Goal: Task Accomplishment & Management: Use online tool/utility

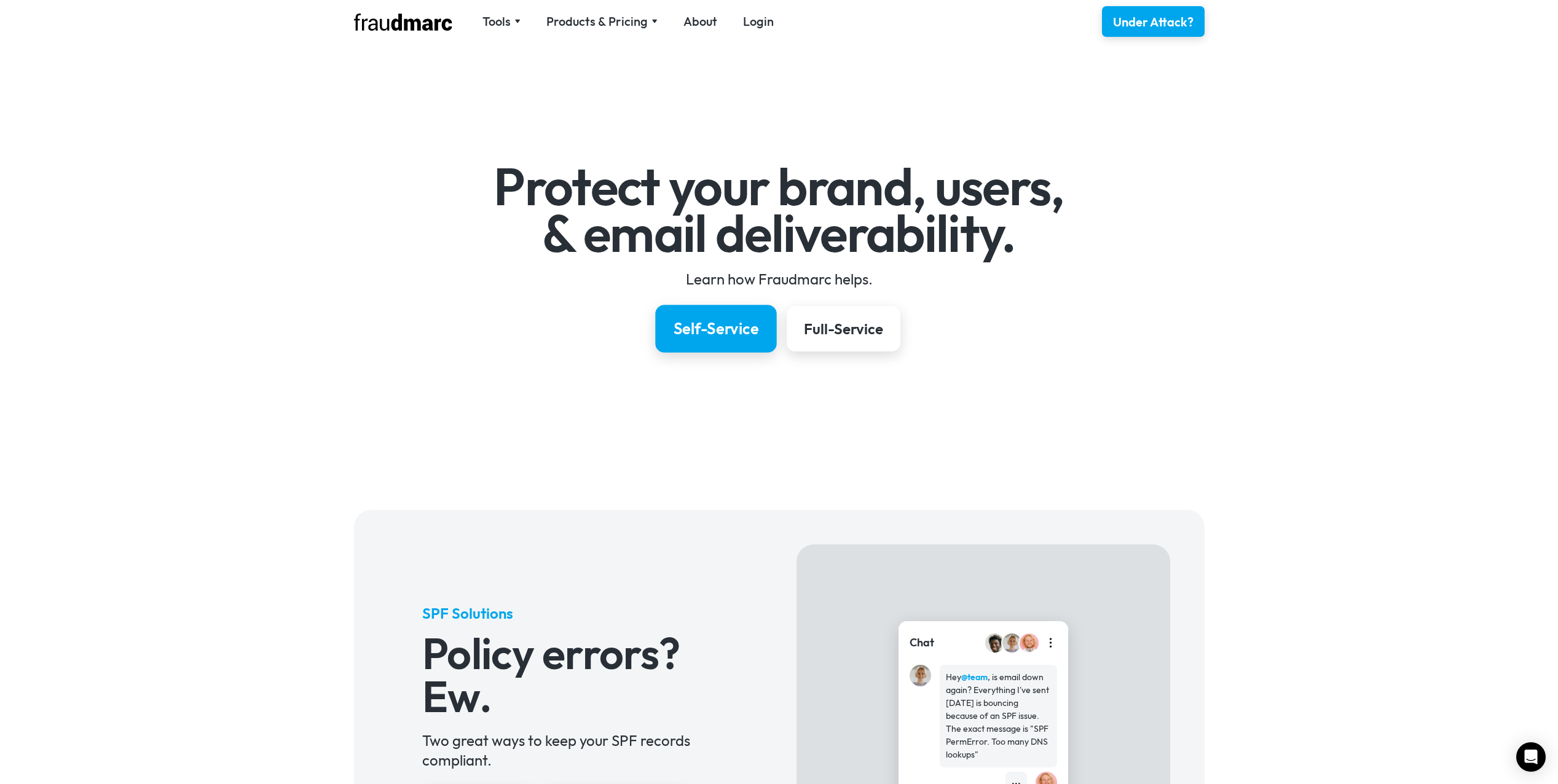
click at [715, 335] on div "Self-Service" at bounding box center [716, 329] width 85 height 21
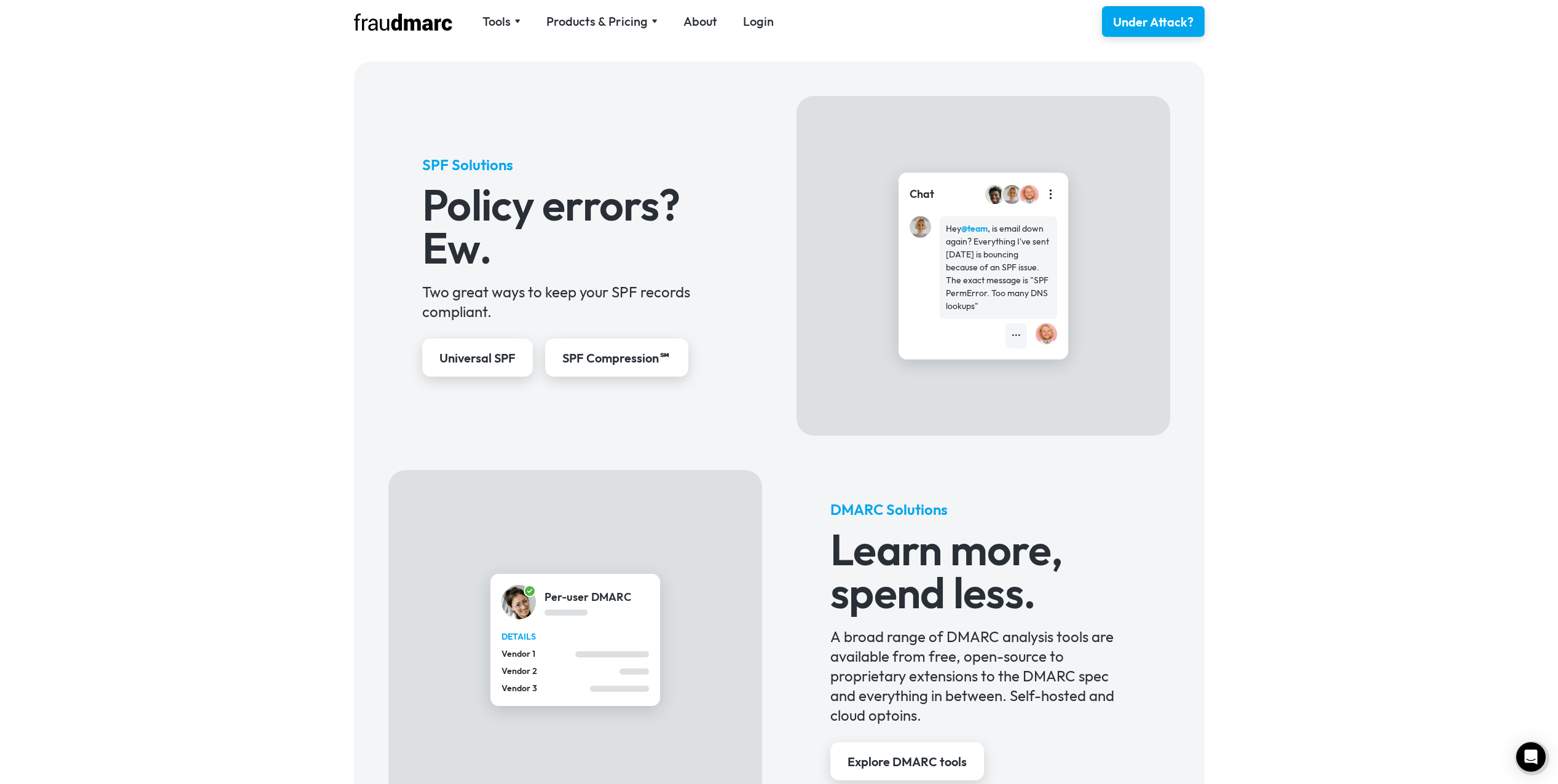
scroll to position [450, 0]
click at [477, 358] on div "Universal SPF" at bounding box center [478, 358] width 80 height 18
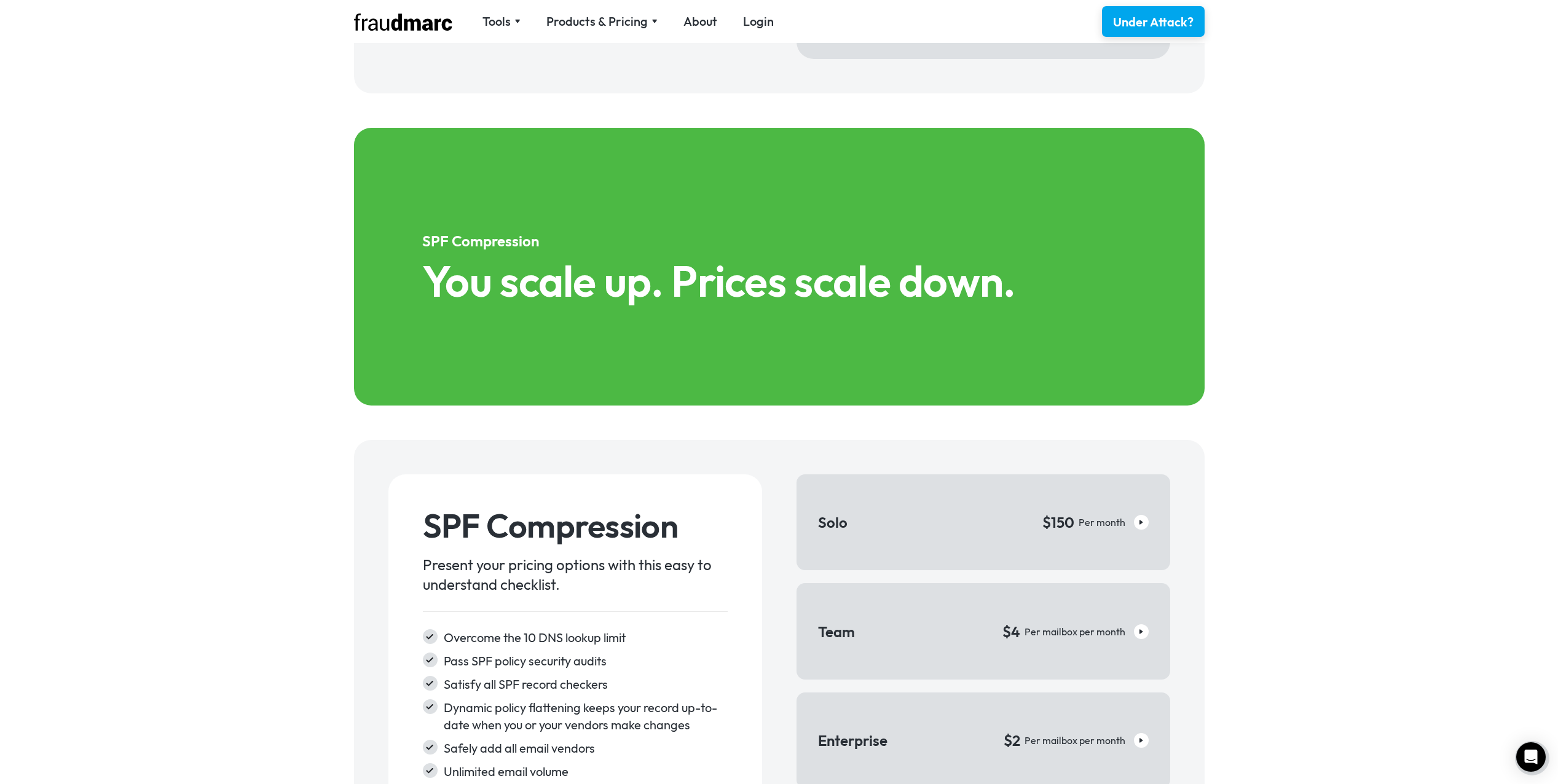
scroll to position [1659, 0]
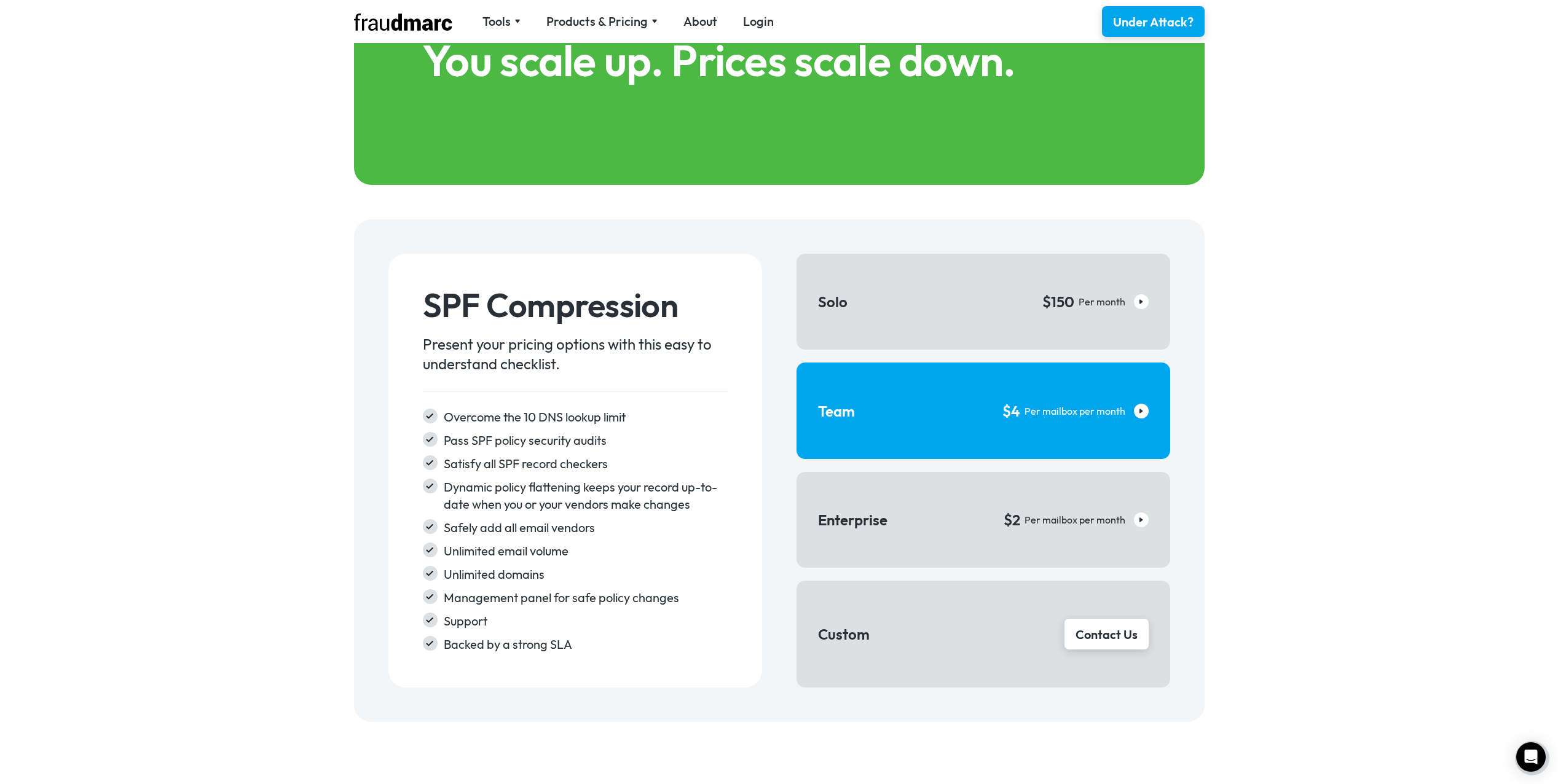
click at [954, 382] on link "Team $4 Per mailbox per month" at bounding box center [983, 410] width 373 height 96
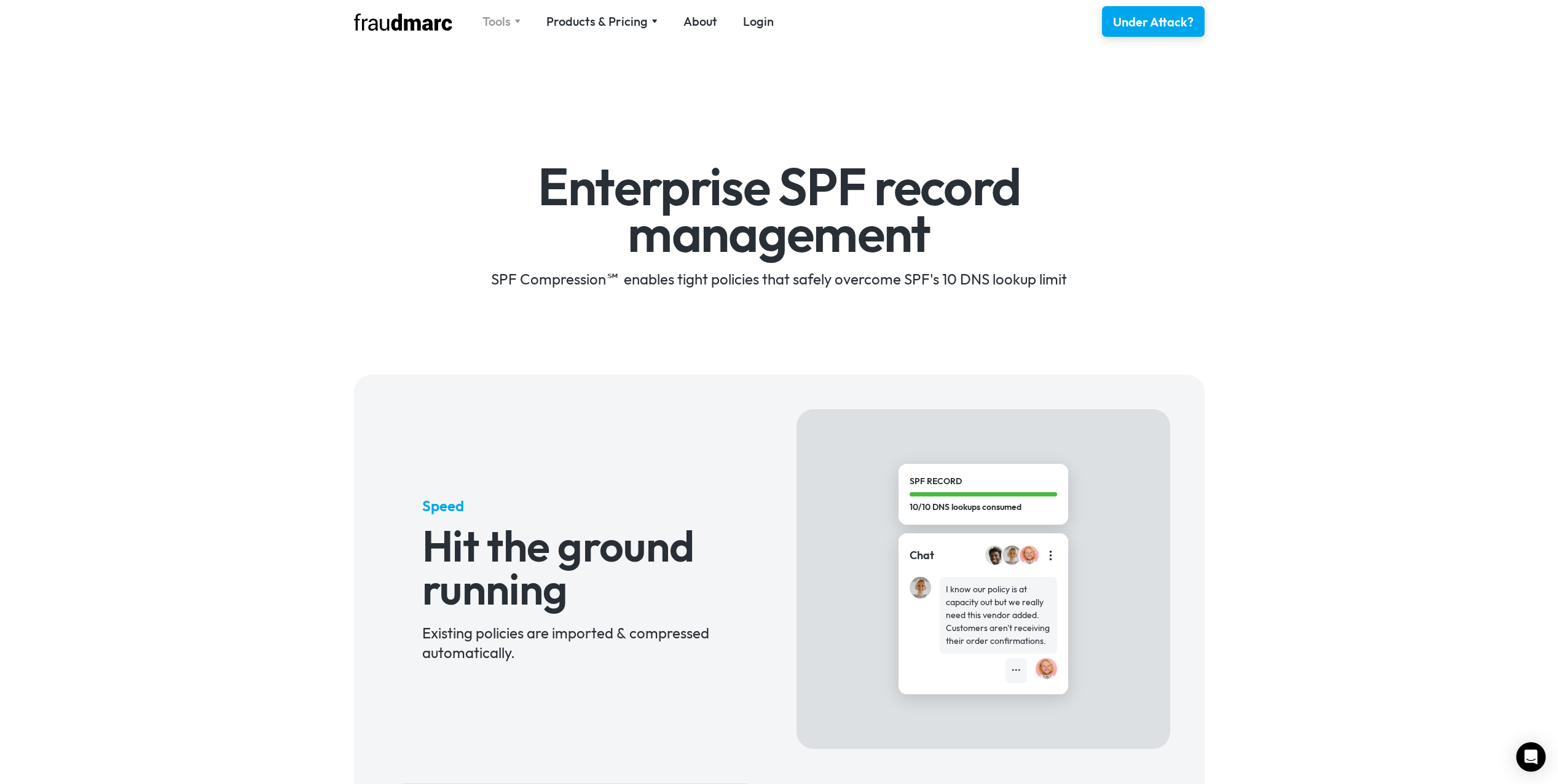
click at [492, 19] on div "Tools" at bounding box center [496, 21] width 28 height 17
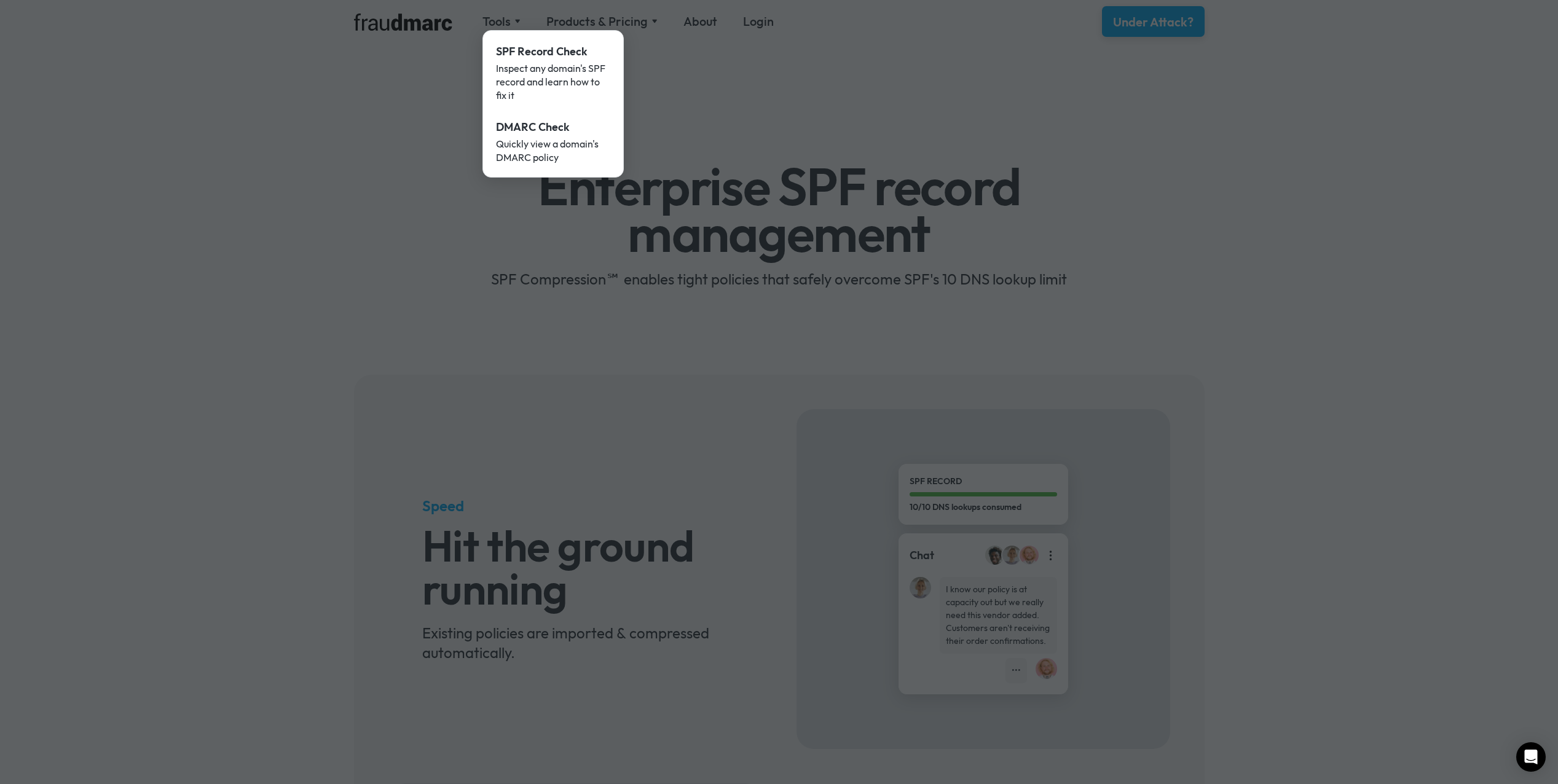
click at [367, 15] on div at bounding box center [779, 392] width 1558 height 784
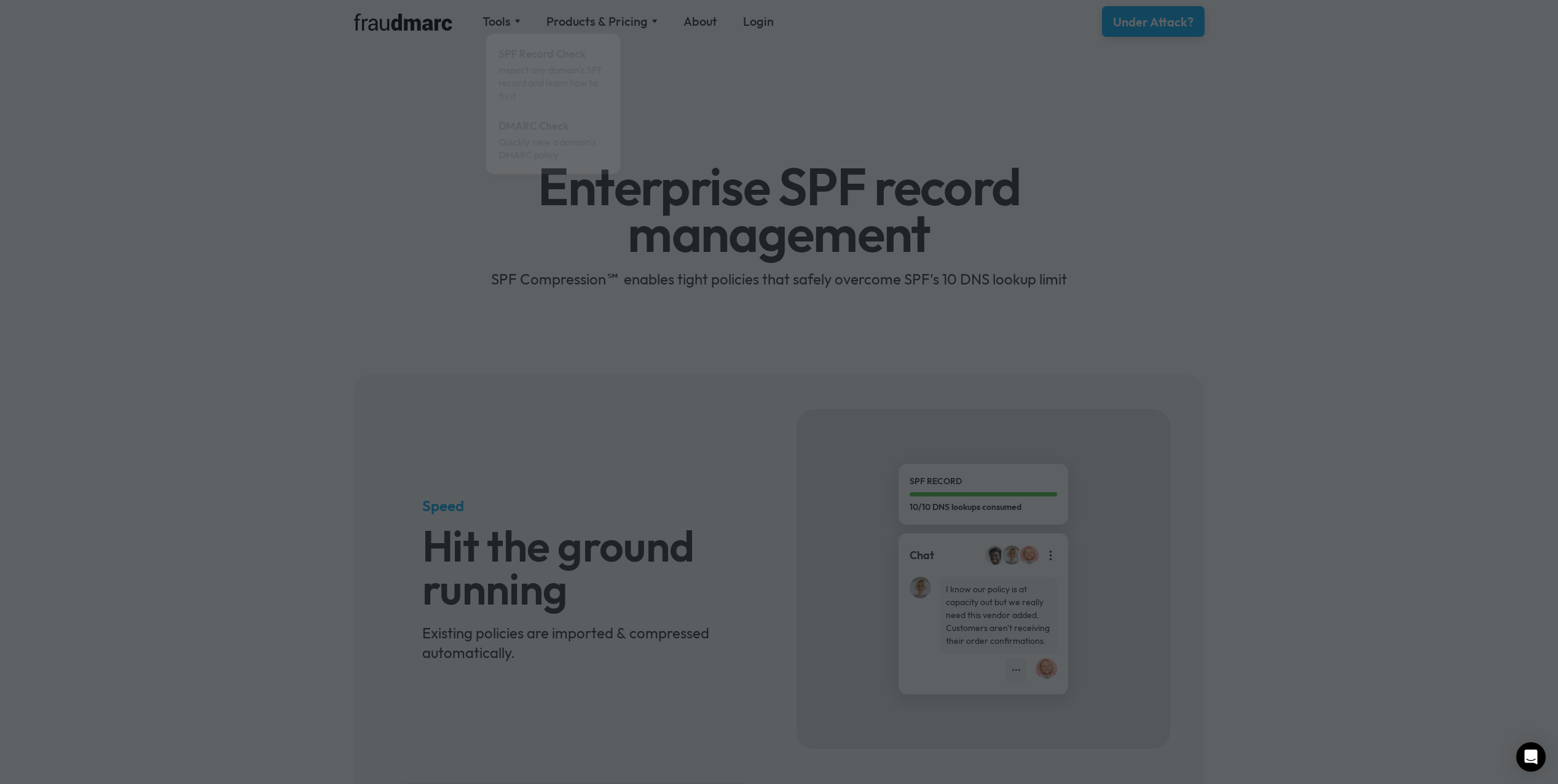
click at [373, 28] on div at bounding box center [779, 392] width 1558 height 784
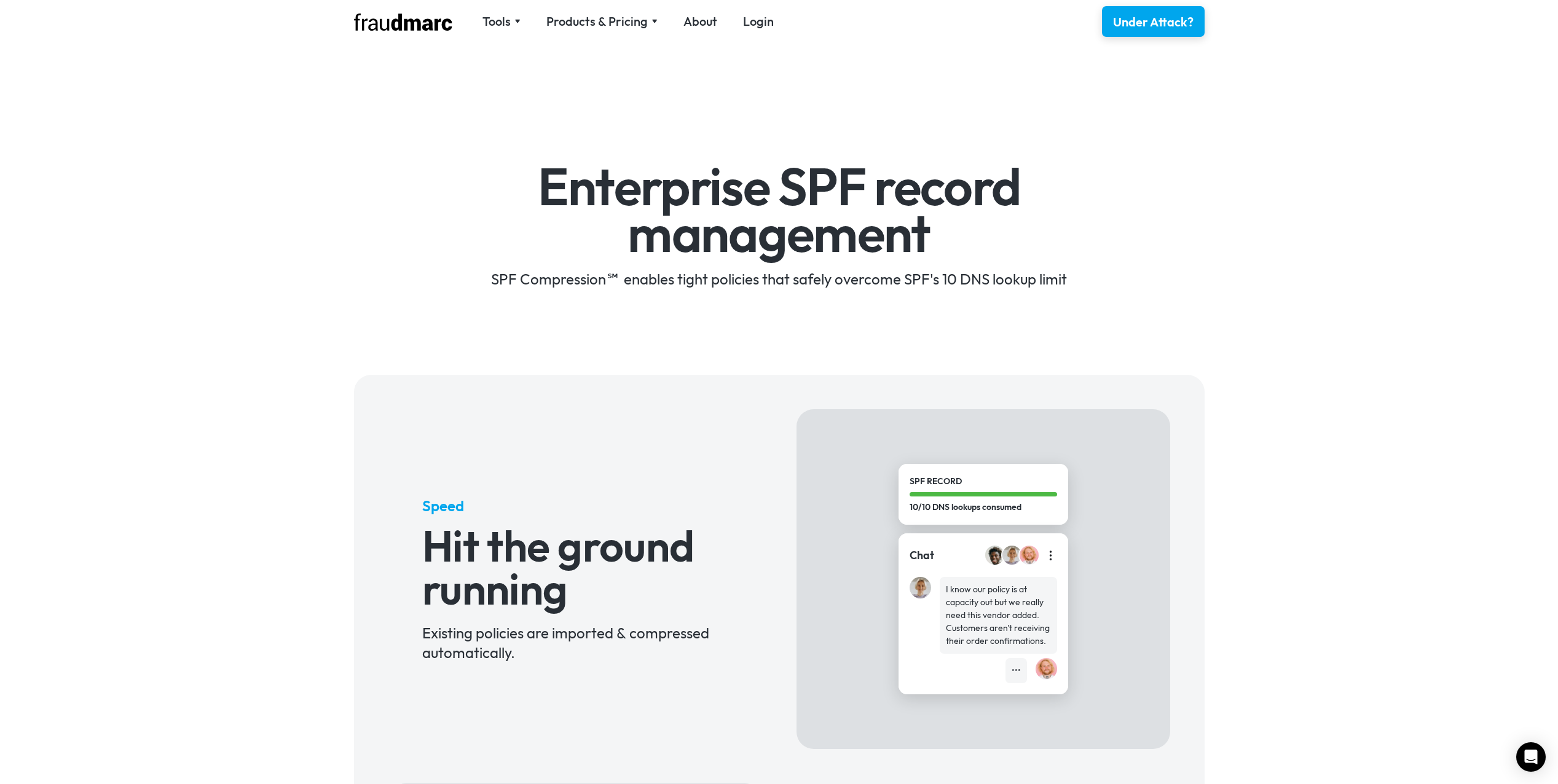
click at [378, 25] on img at bounding box center [403, 22] width 99 height 17
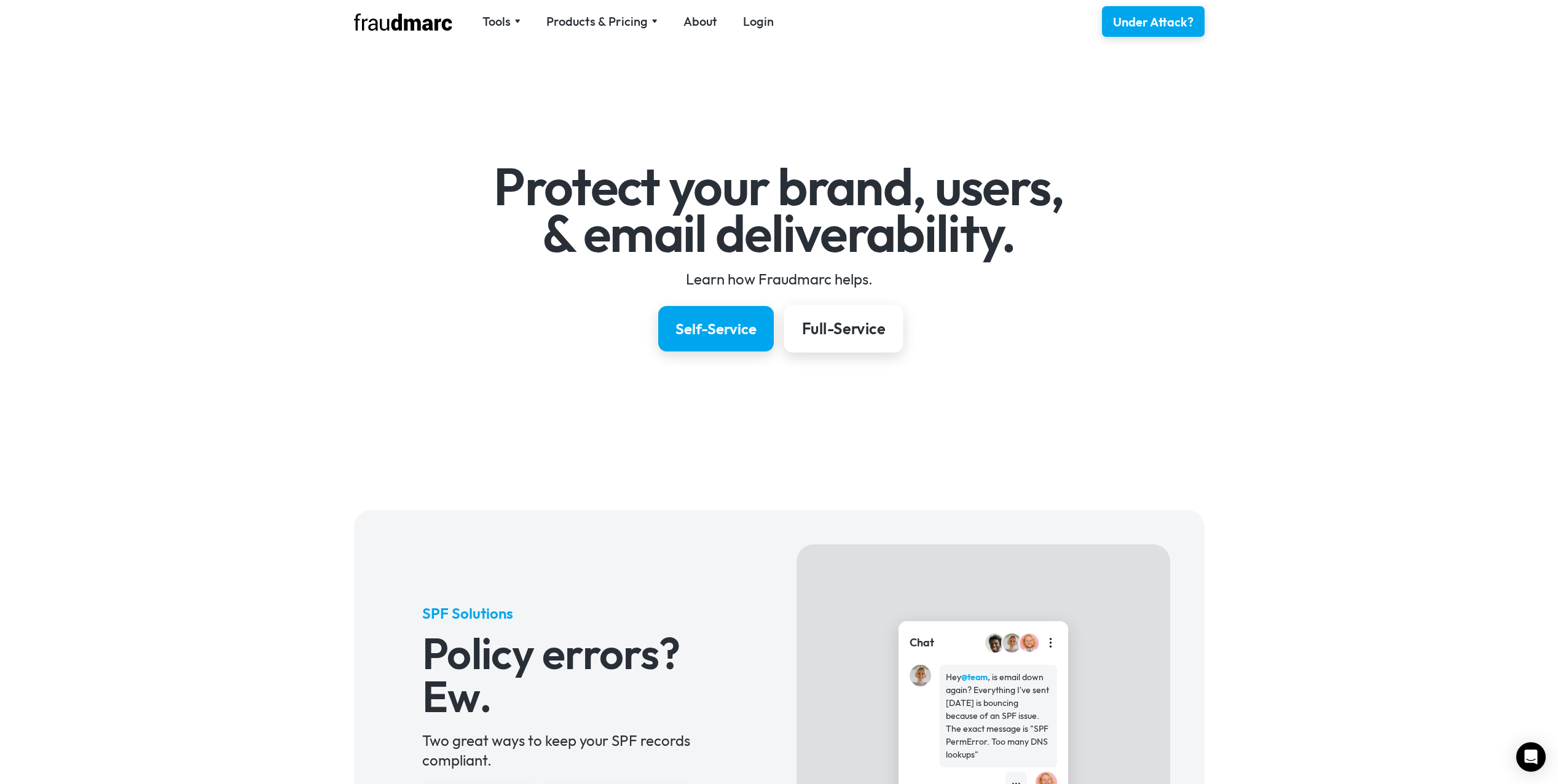
click at [850, 328] on div "Full-Service" at bounding box center [843, 329] width 83 height 21
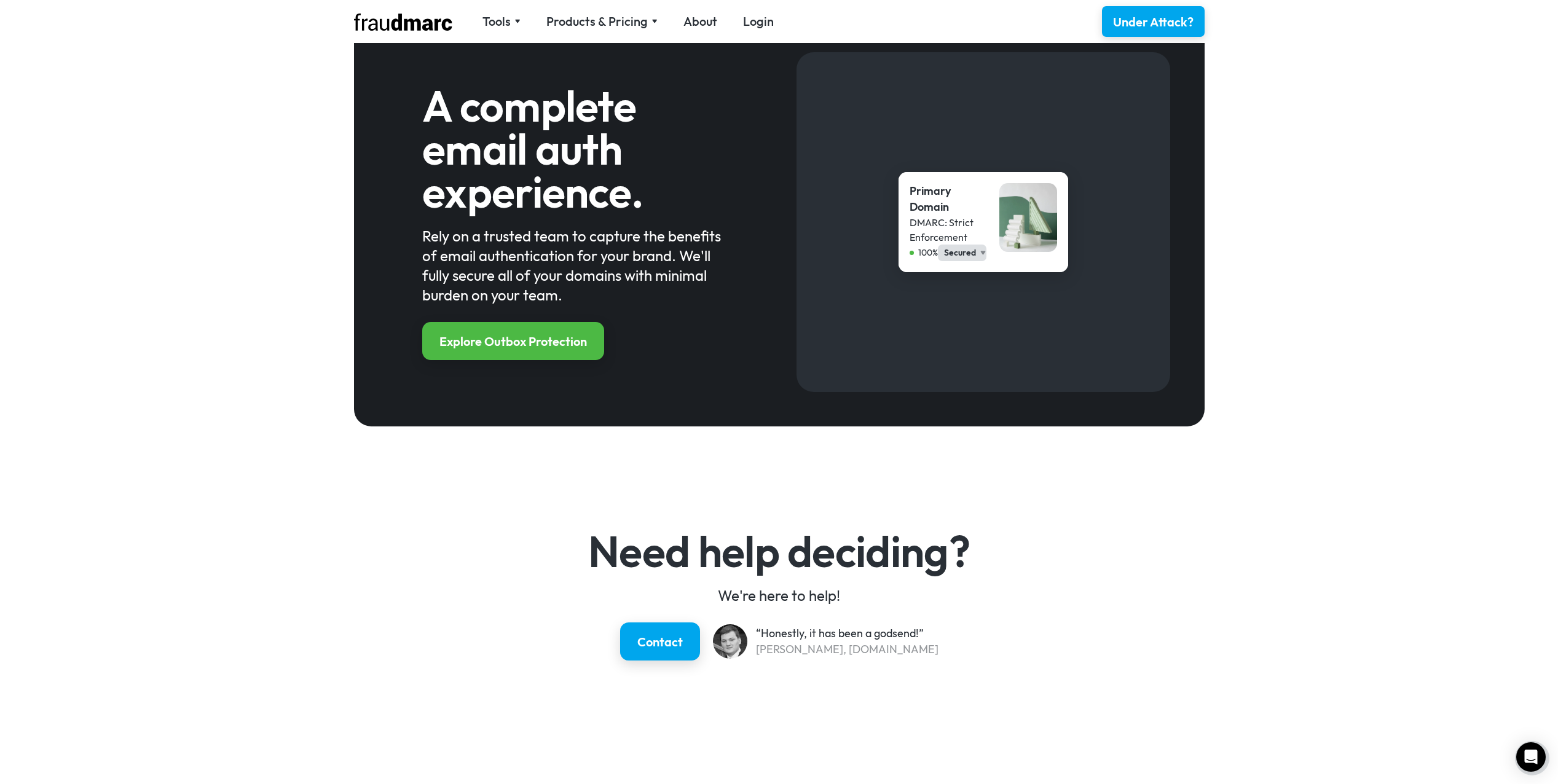
scroll to position [1321, 0]
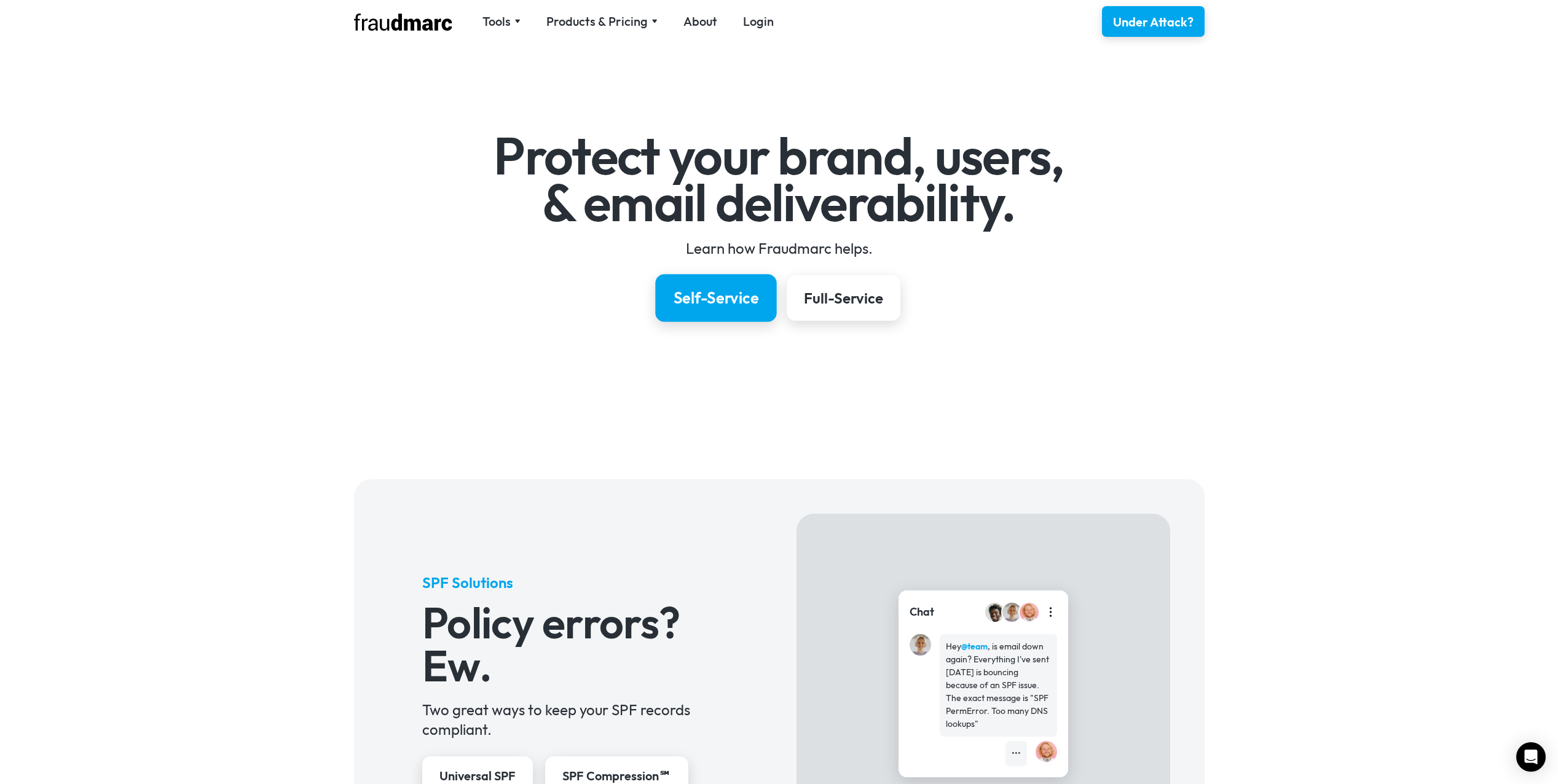
click at [734, 292] on div "Self-Service" at bounding box center [716, 298] width 85 height 21
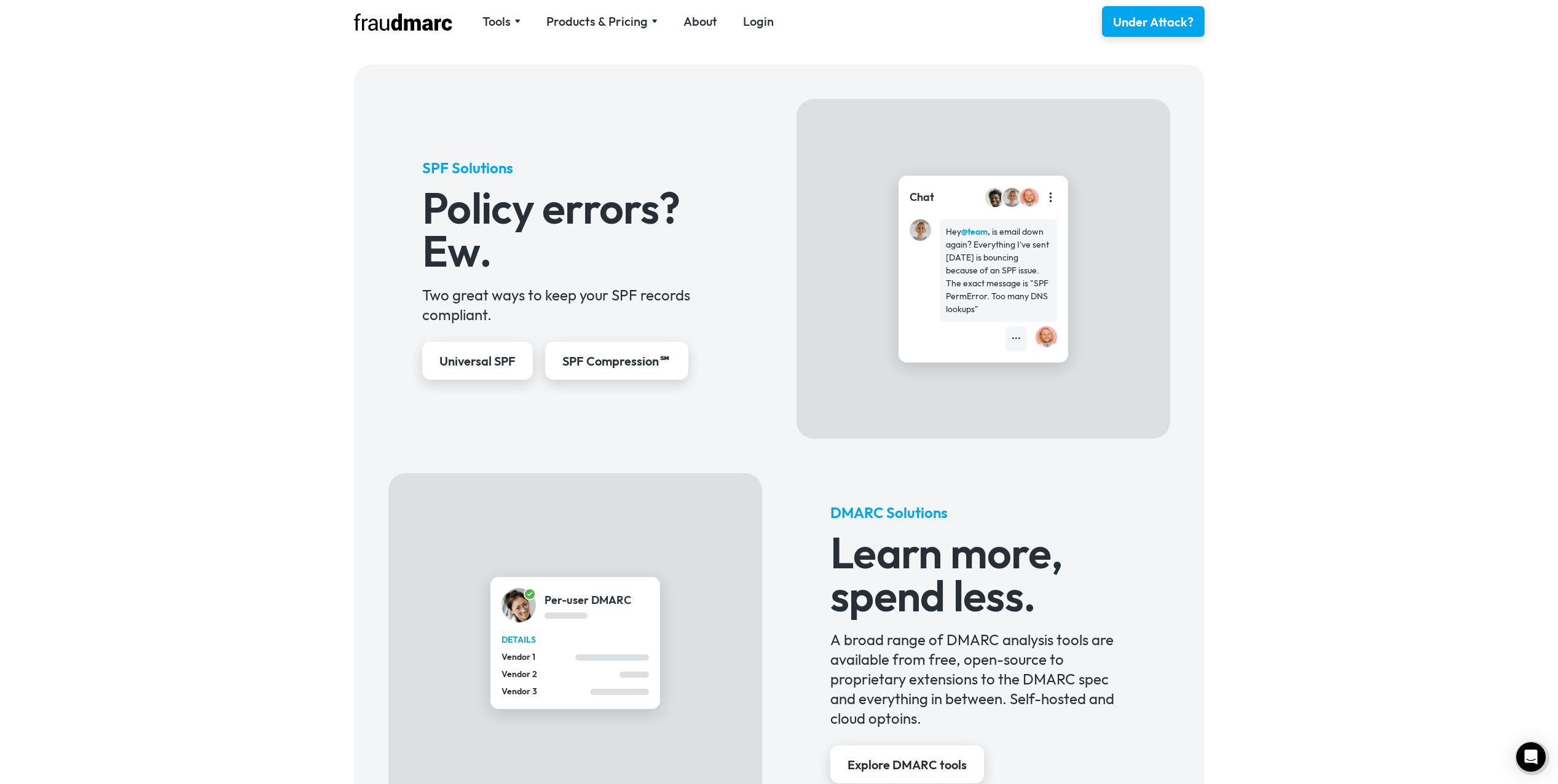
scroll to position [450, 0]
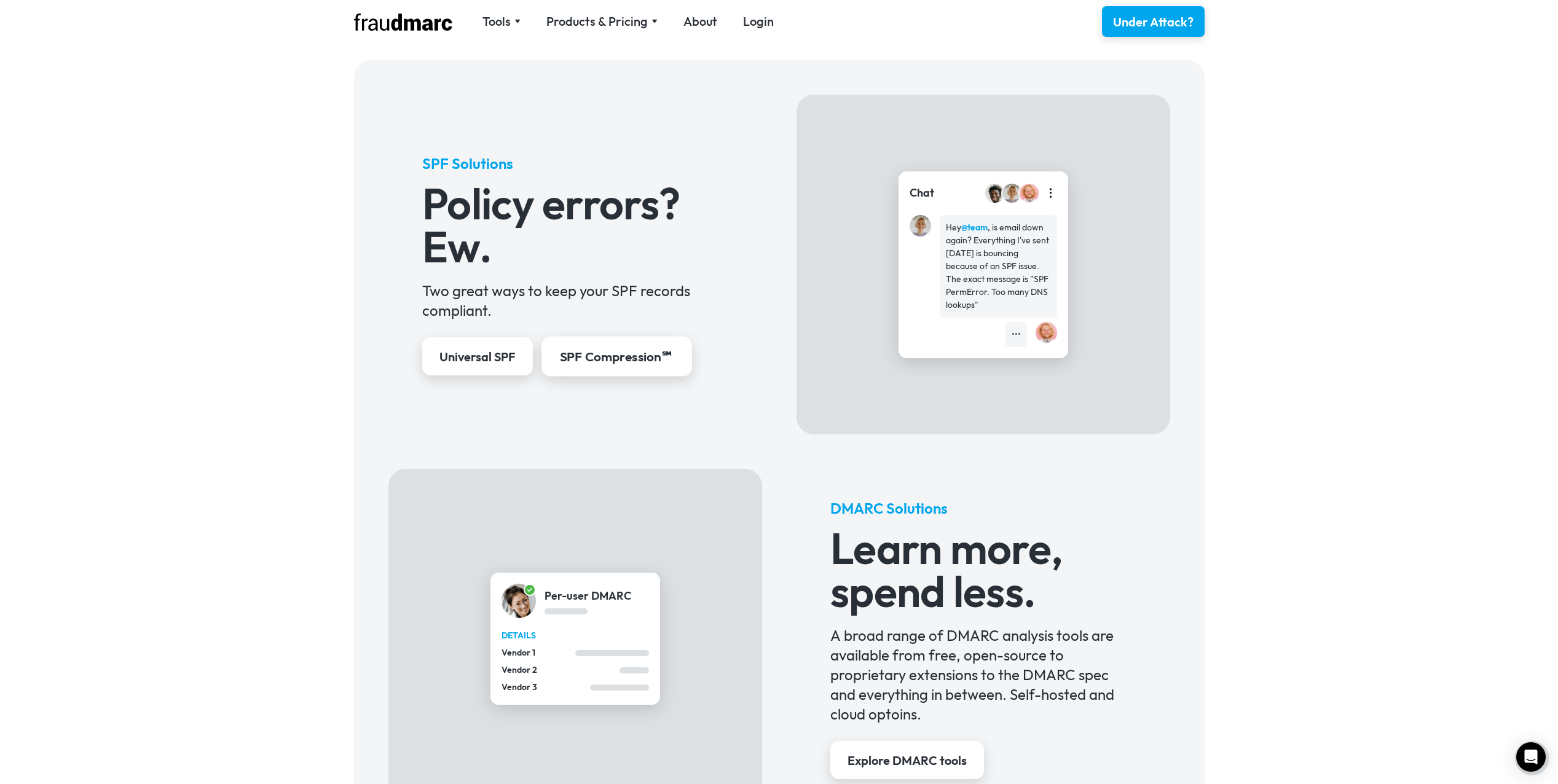
click at [620, 354] on div "SPF Compression℠" at bounding box center [617, 358] width 114 height 18
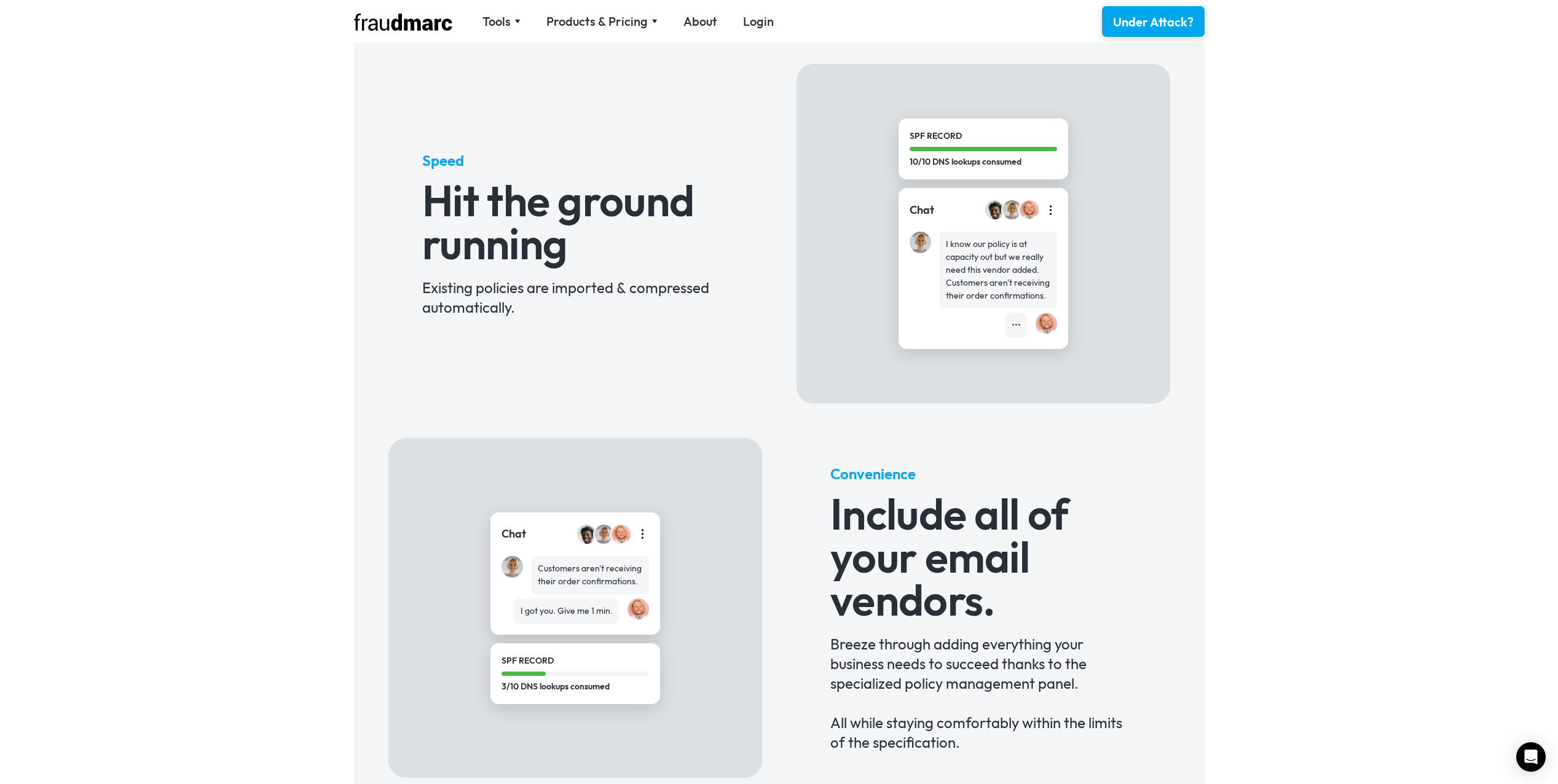
scroll to position [185, 0]
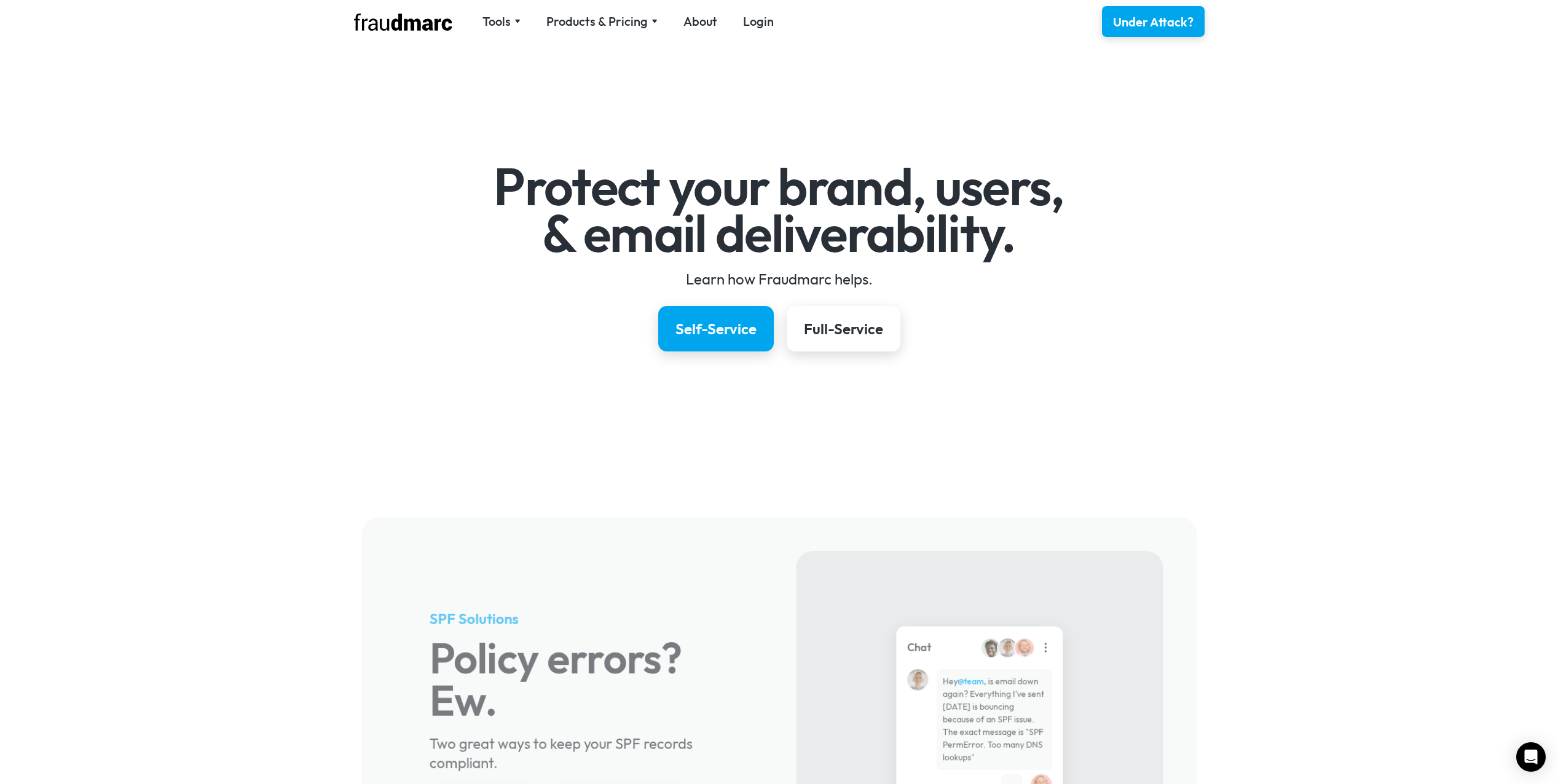
scroll to position [450, 0]
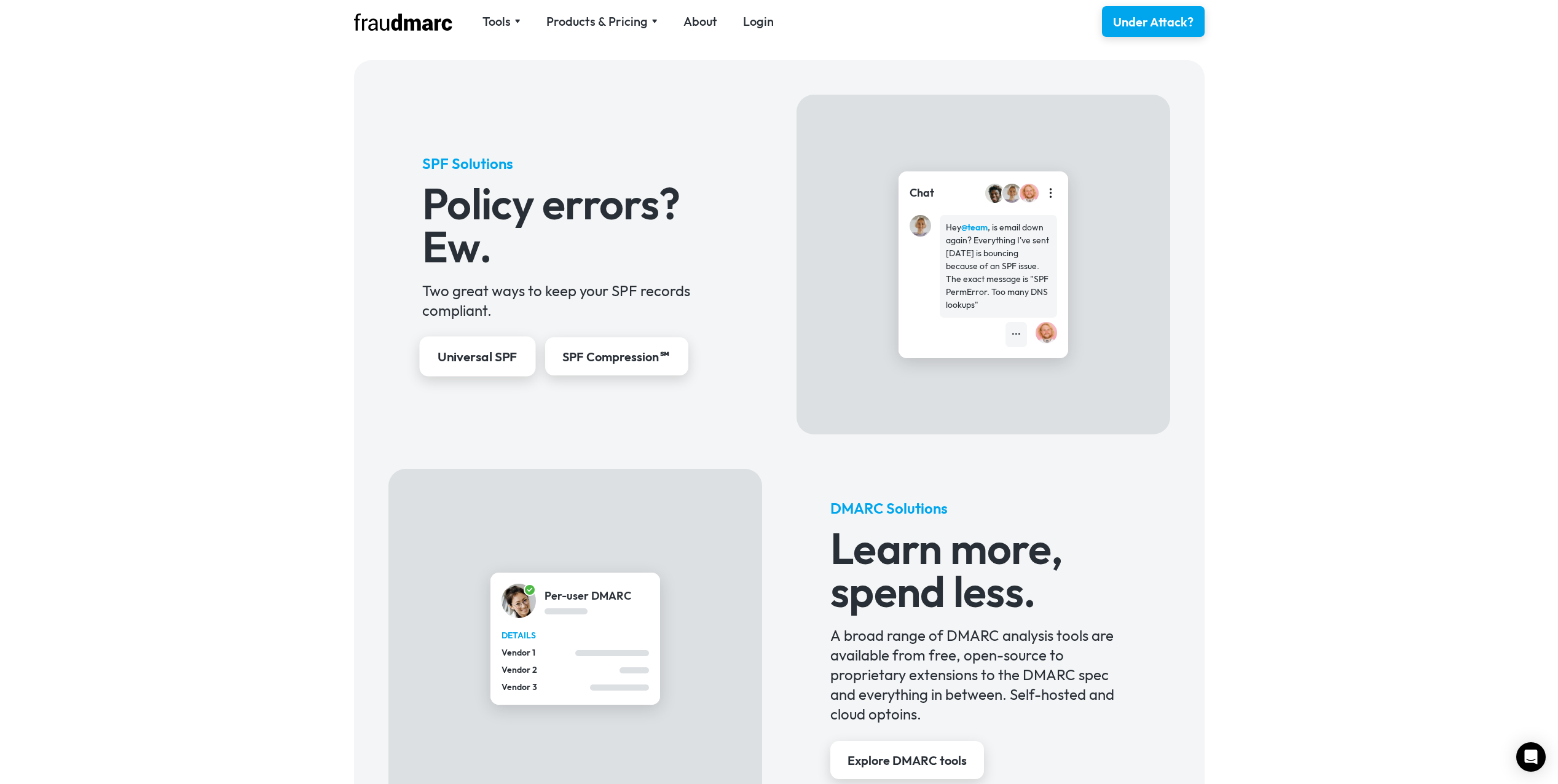
click at [478, 355] on div "Universal SPF" at bounding box center [478, 358] width 80 height 18
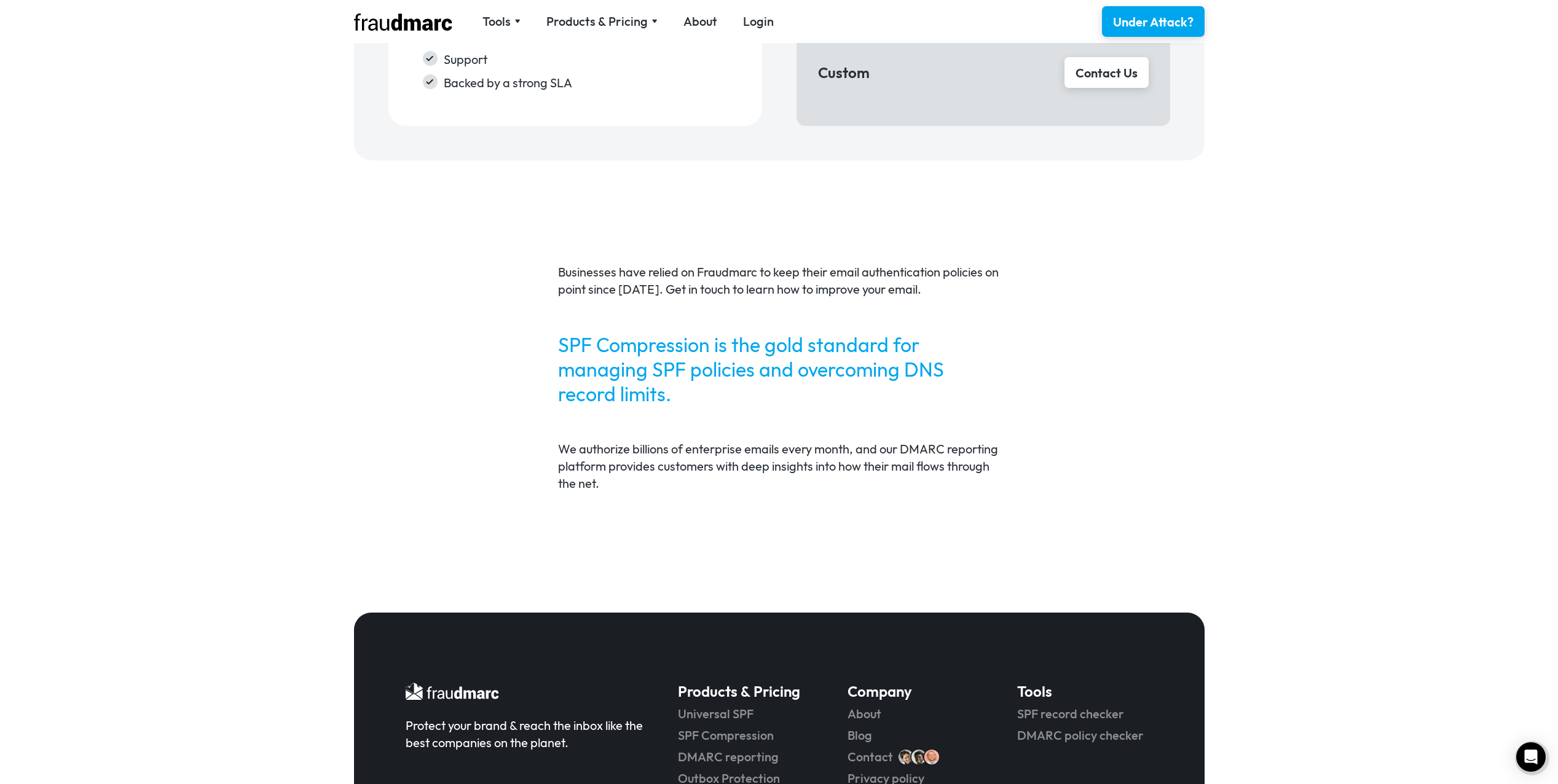
scroll to position [2364, 0]
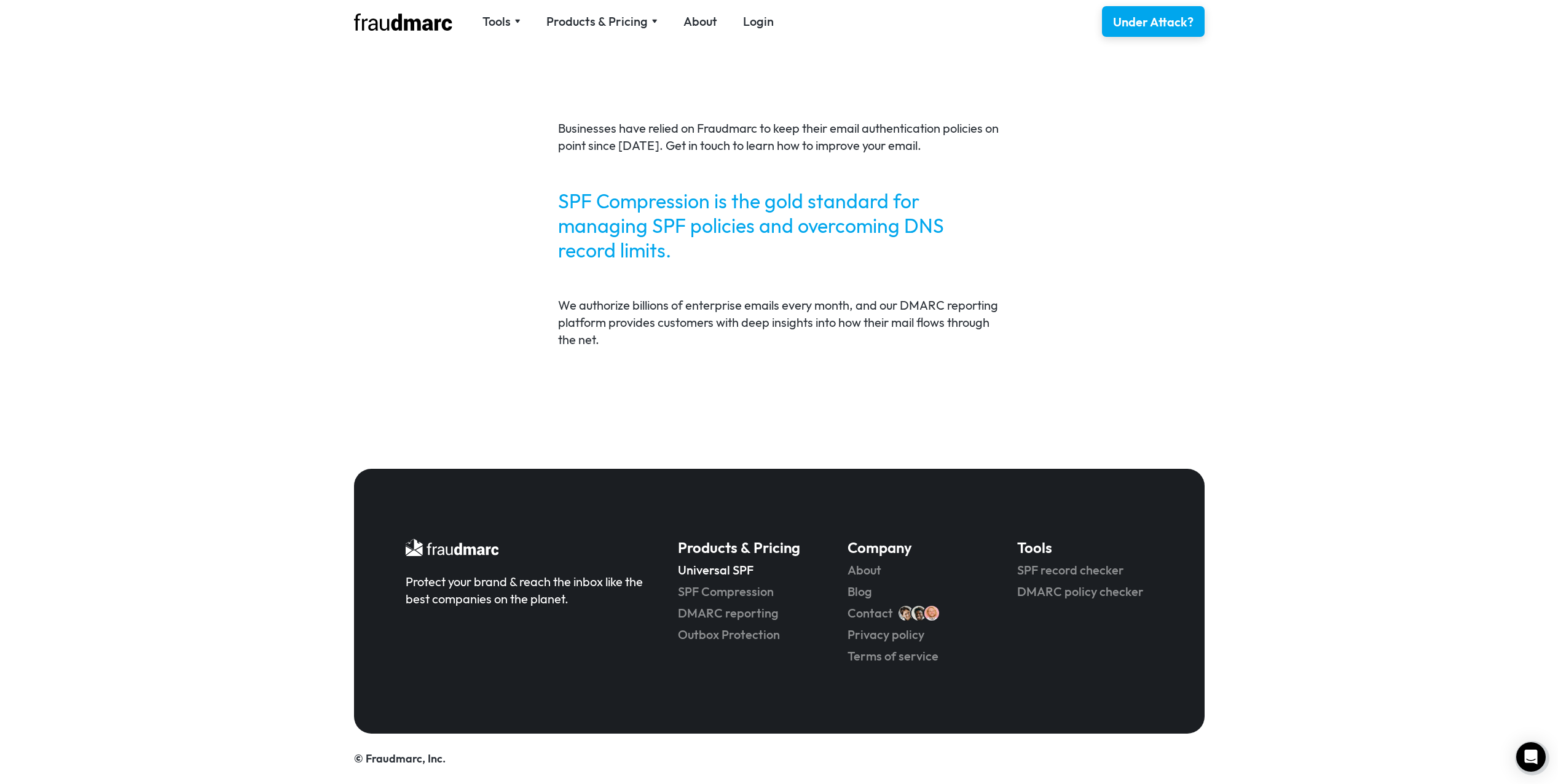
click at [713, 570] on link "Universal SPF" at bounding box center [746, 570] width 135 height 17
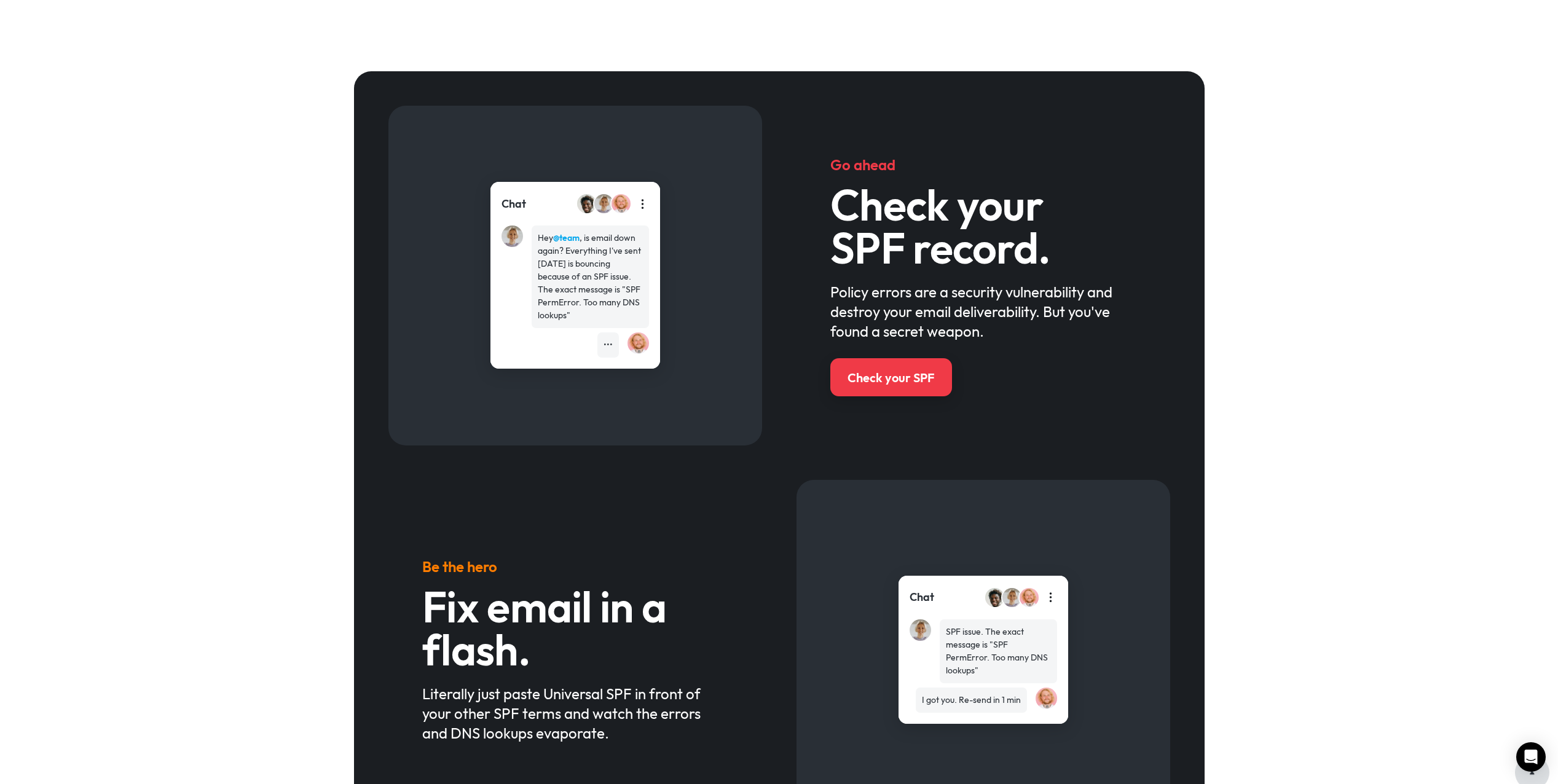
scroll to position [430, 0]
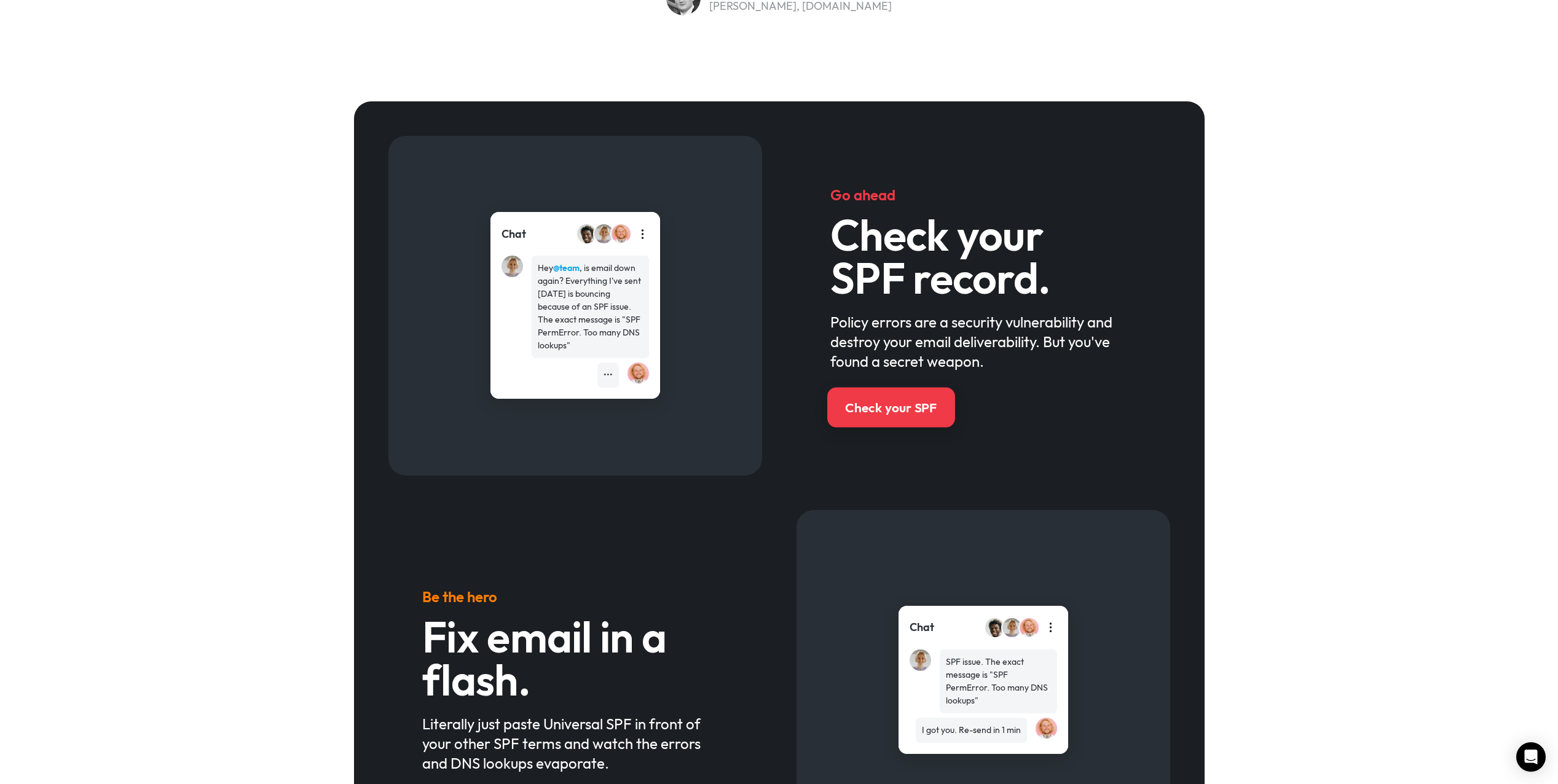
click at [905, 417] on link "Check your SPF" at bounding box center [890, 407] width 127 height 40
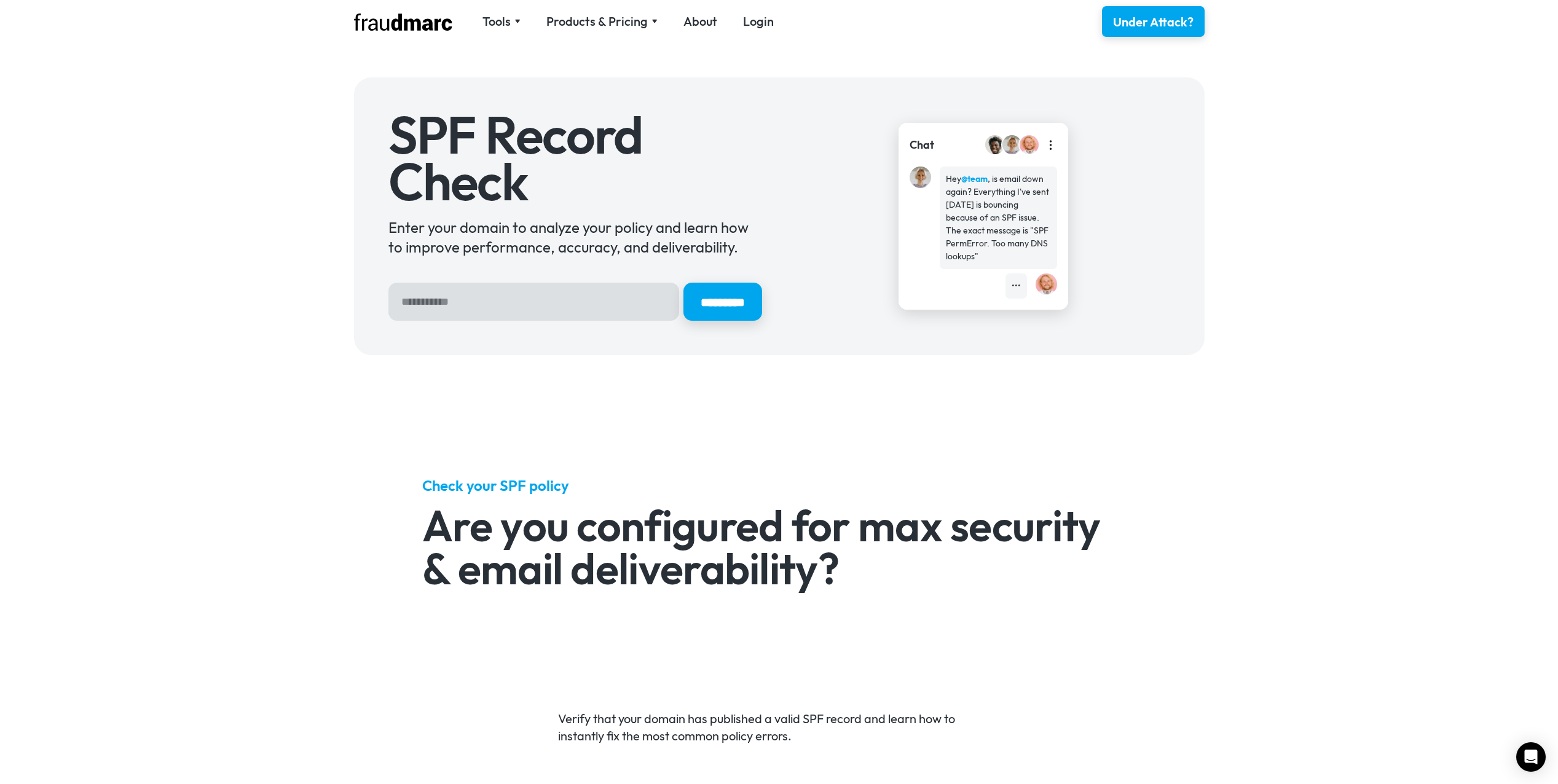
click at [545, 302] on input "Hero Sign Up Form" at bounding box center [534, 301] width 291 height 38
type input "**********"
click at [684, 282] on input "*********" at bounding box center [723, 301] width 79 height 38
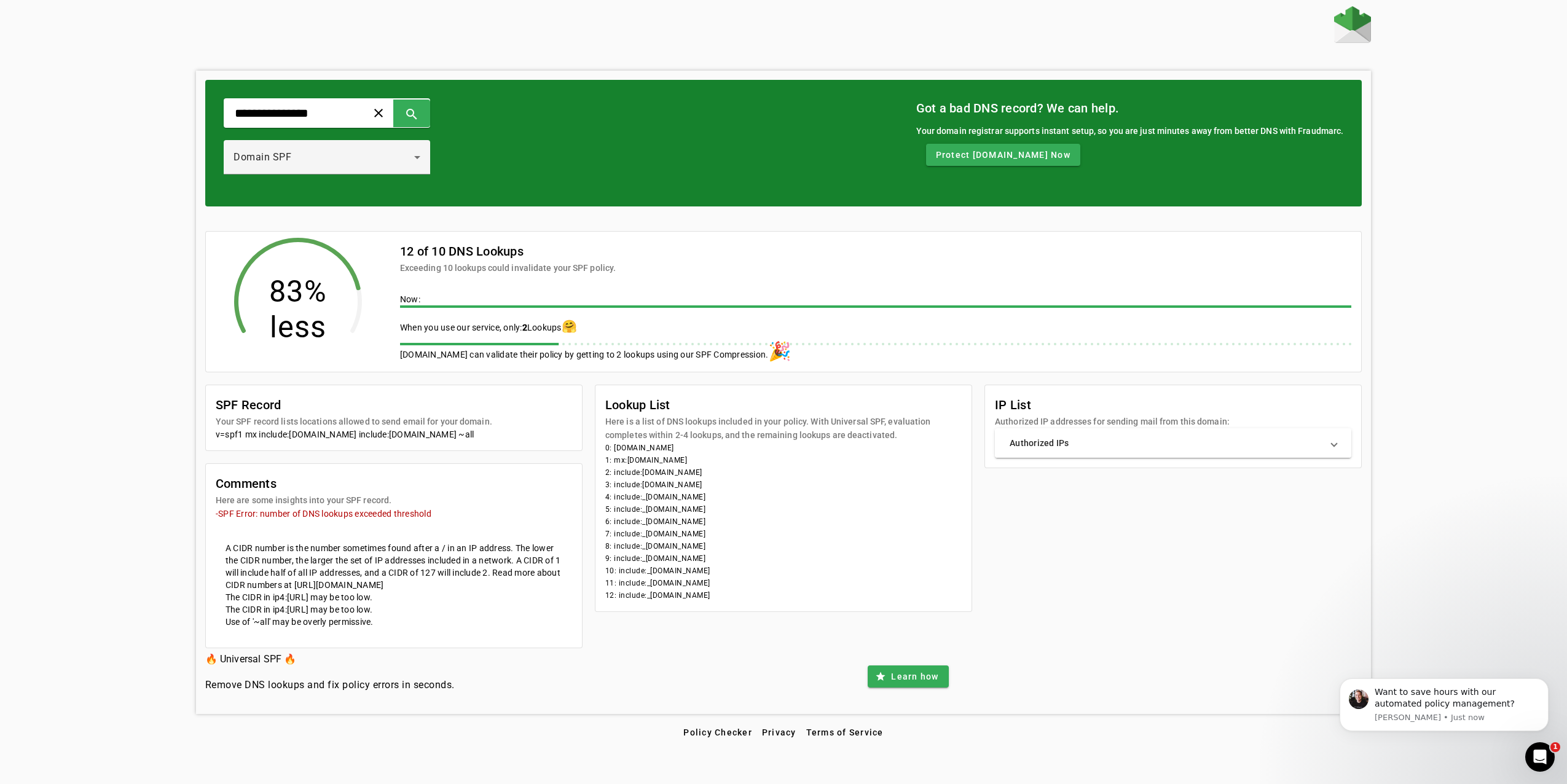
click at [1094, 440] on mat-panel-title "Authorized IPs" at bounding box center [1165, 443] width 312 height 12
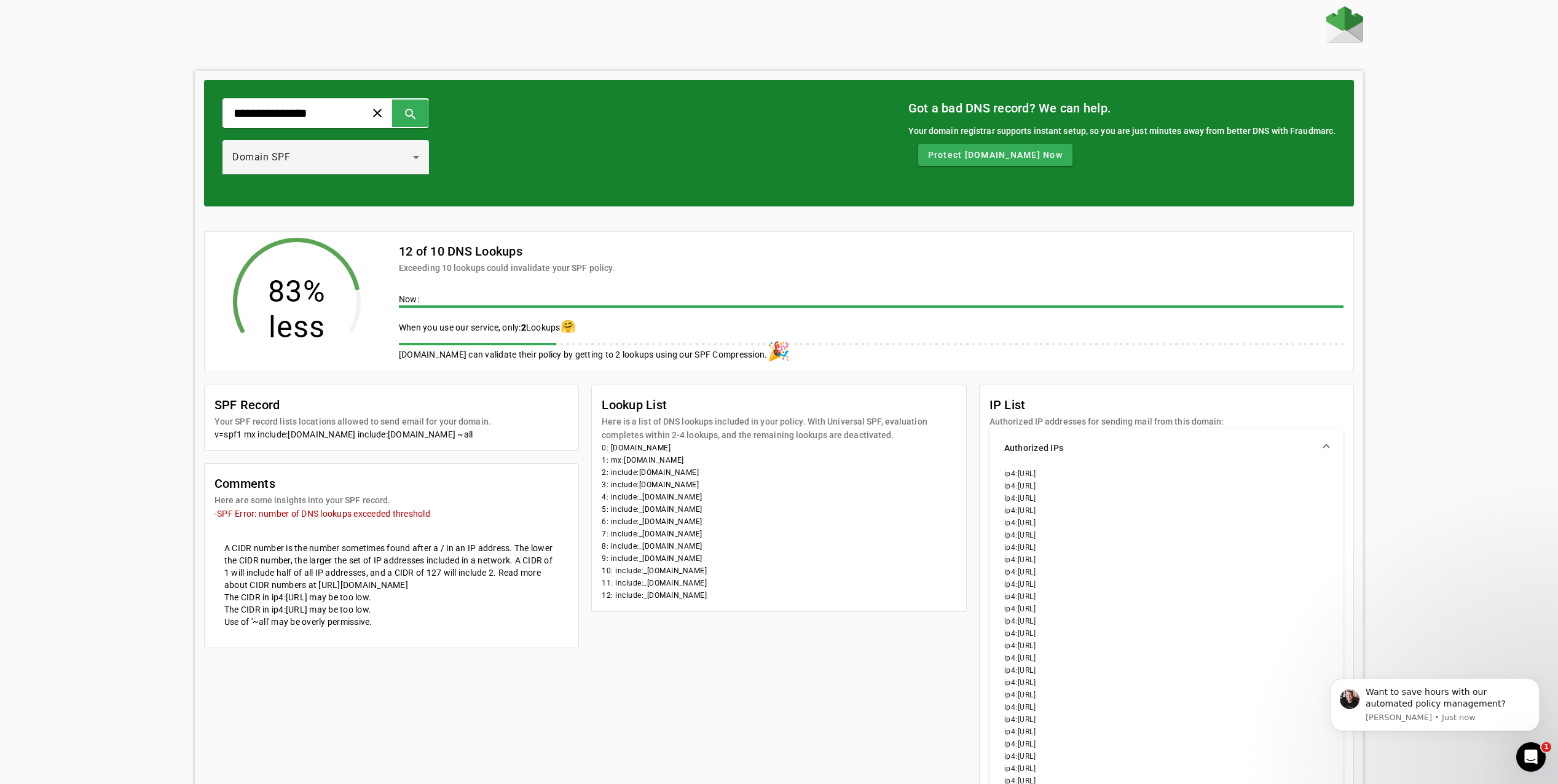
click at [1100, 444] on mat-panel-title "Authorized IPs" at bounding box center [1158, 448] width 309 height 12
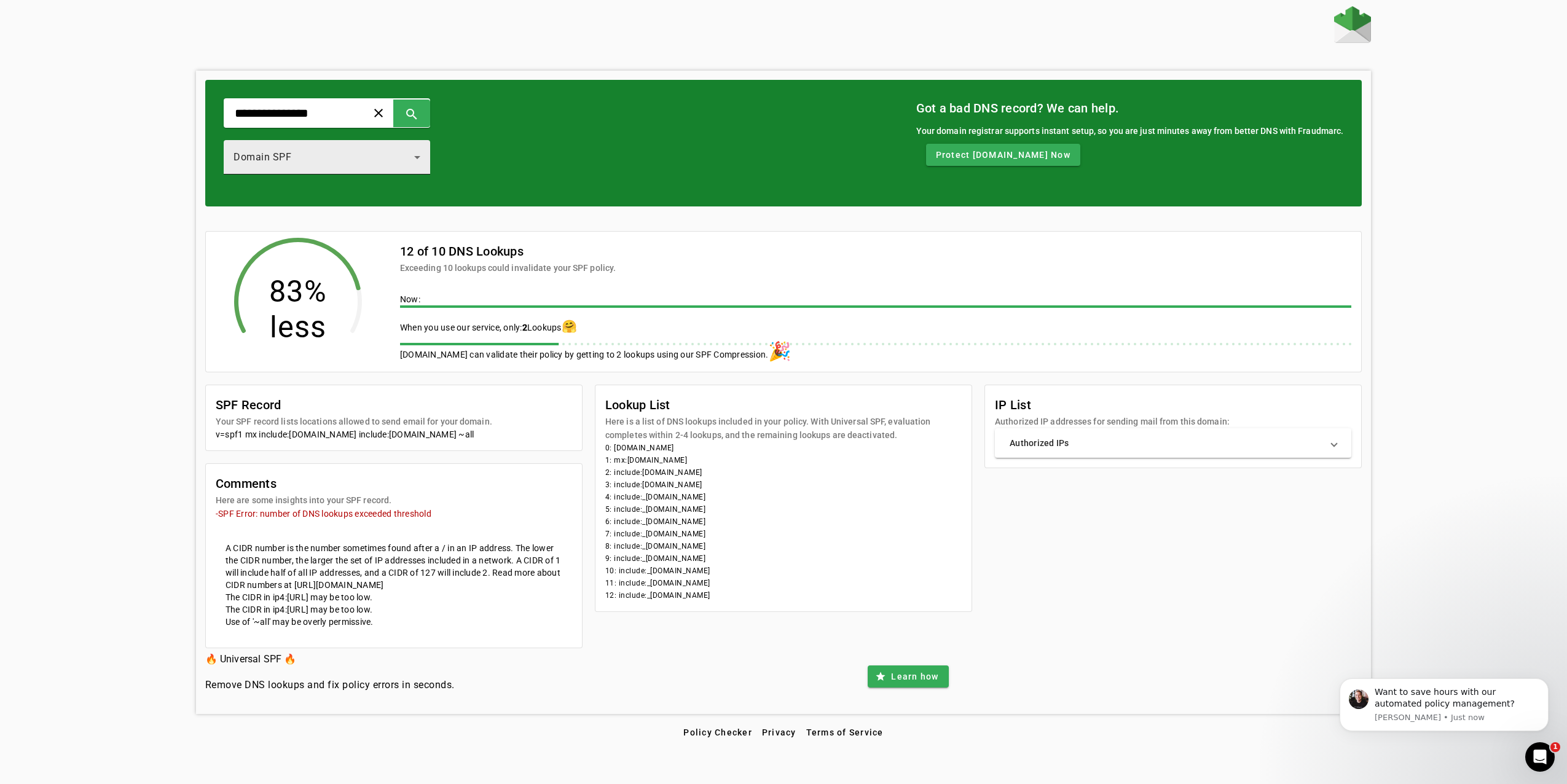
click at [420, 167] on div "Domain SPF" at bounding box center [327, 157] width 187 height 34
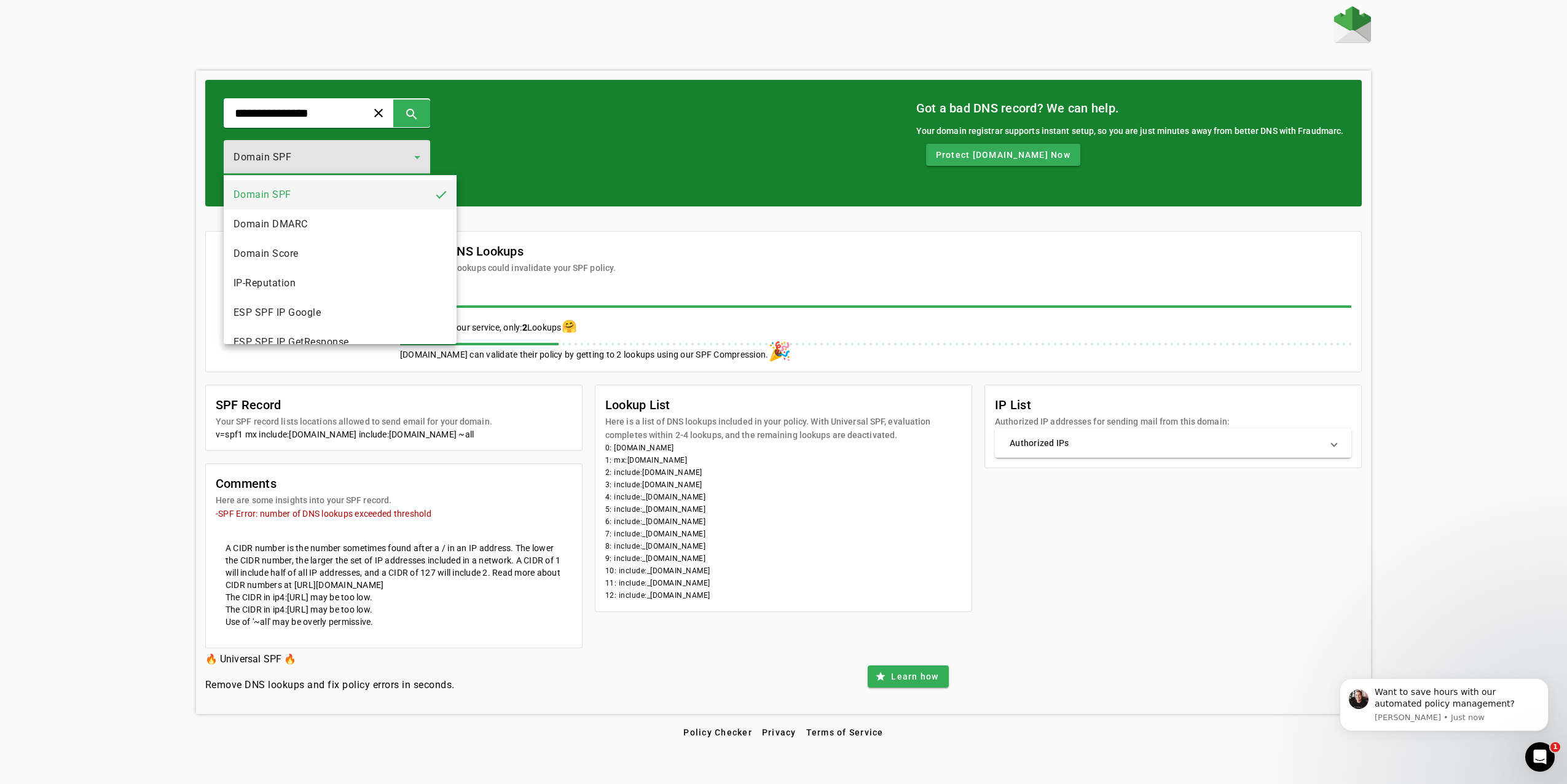
click at [426, 167] on div at bounding box center [784, 392] width 1567 height 784
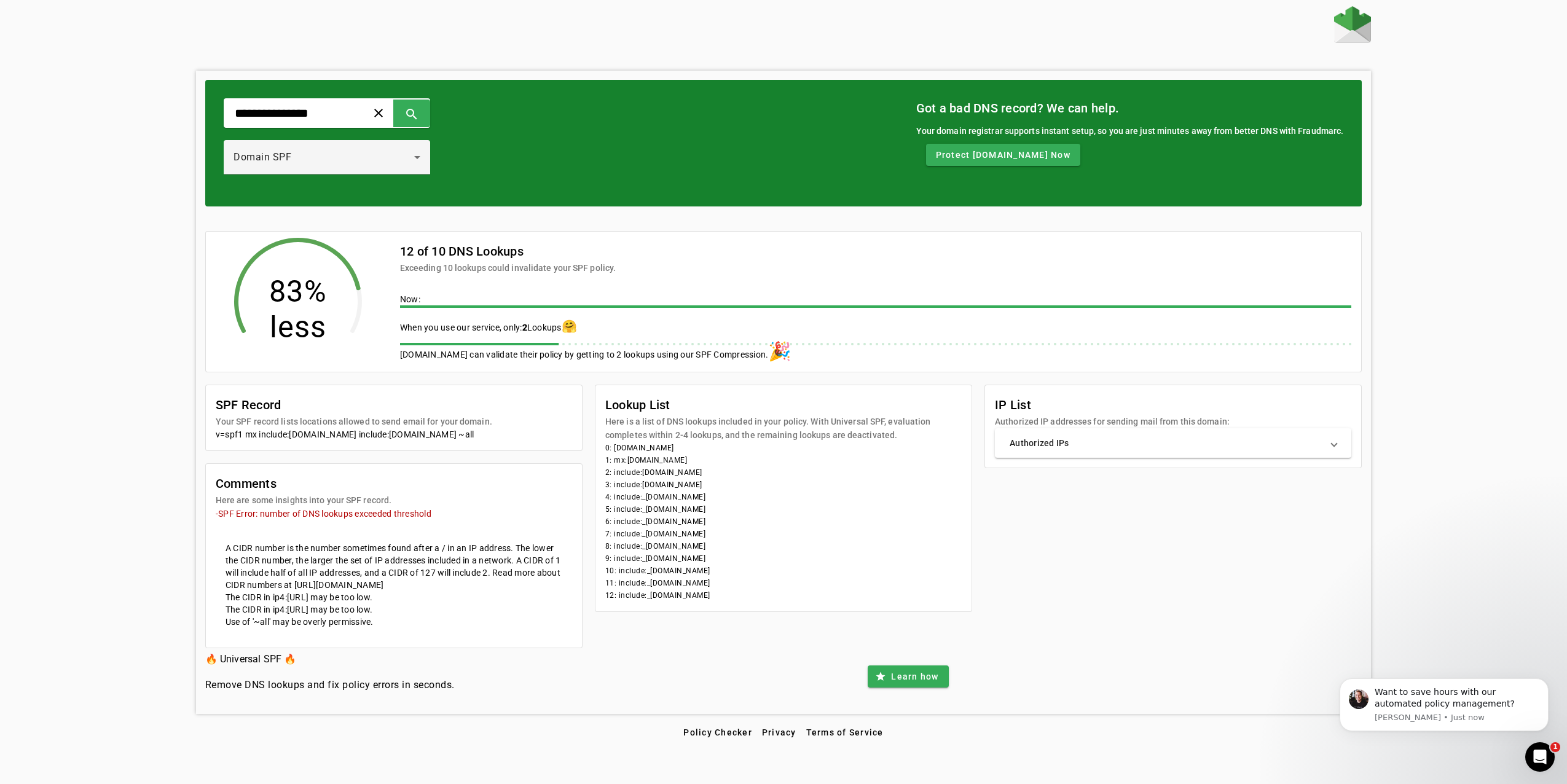
click at [1028, 546] on div "SPF Record Your SPF record lists locations allowed to send email for your domai…" at bounding box center [784, 516] width 1157 height 264
drag, startPoint x: 699, startPoint y: 458, endPoint x: 604, endPoint y: 452, distance: 95.2
click at [604, 452] on mat-card-content "0: [DOMAIN_NAME] 1: mx:[DOMAIN_NAME] 2: include:[DOMAIN_NAME] 3: include:[DOMAI…" at bounding box center [784, 526] width 376 height 169
drag, startPoint x: 604, startPoint y: 452, endPoint x: 648, endPoint y: 457, distance: 44.3
copy mat-card-content "0: [DOMAIN_NAME] 1: mx:[DOMAIN_NAME]"
